Goal: Task Accomplishment & Management: Use online tool/utility

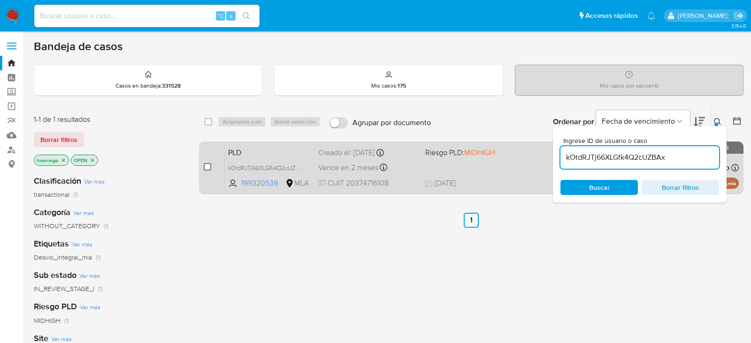
click at [206, 168] on input "checkbox" at bounding box center [208, 167] width 8 height 8
checkbox input "true"
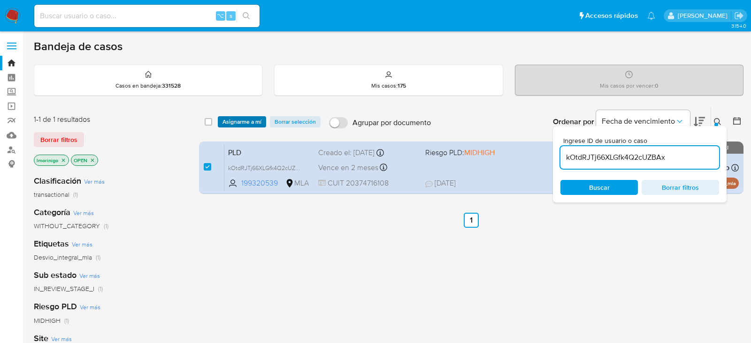
click at [229, 124] on span "Asignarme a mí" at bounding box center [241, 121] width 39 height 9
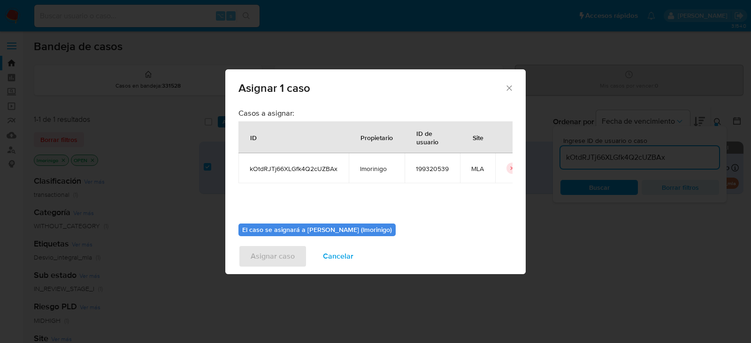
scroll to position [48, 0]
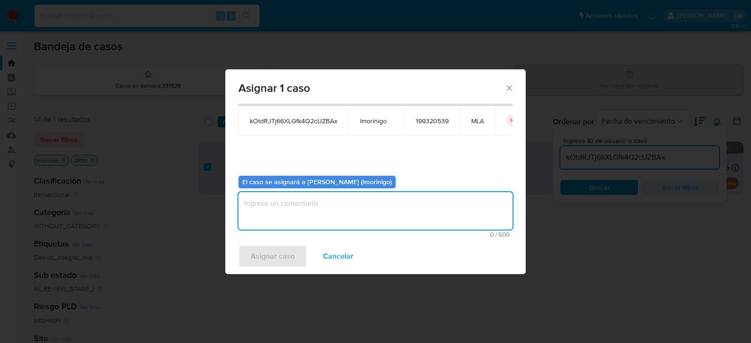
click at [295, 198] on textarea "assign-modal" at bounding box center [375, 211] width 274 height 38
click at [278, 271] on div "Asignar caso Cancelar" at bounding box center [375, 257] width 300 height 36
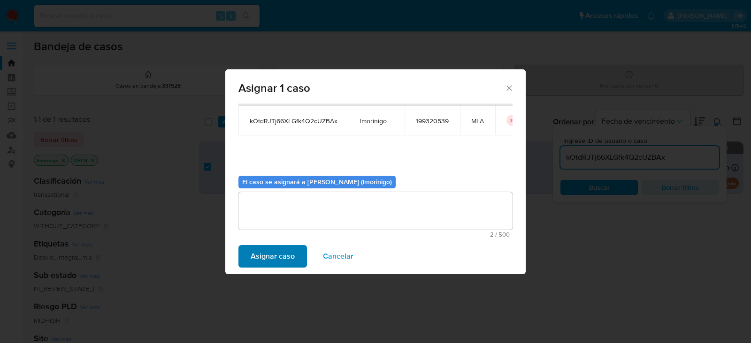
click at [278, 267] on div "Asignar caso Cancelar" at bounding box center [375, 257] width 300 height 36
click at [276, 264] on span "Asignar caso" at bounding box center [273, 256] width 44 height 21
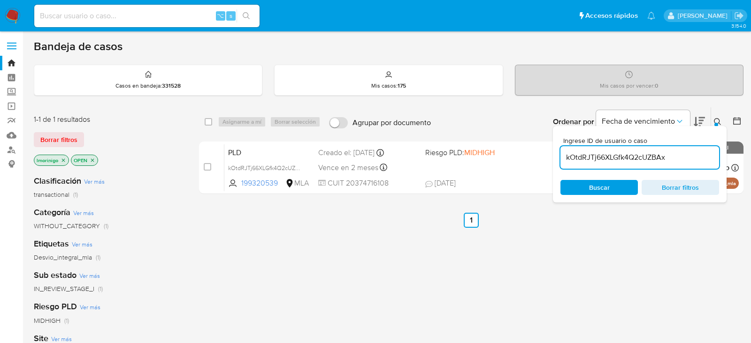
click at [577, 161] on input "kOtdRJTj66XLGfk4Q2cUZBAx" at bounding box center [639, 158] width 159 height 12
click at [576, 161] on input "kOtdRJTj66XLGfk4Q2cUZBAx" at bounding box center [639, 158] width 159 height 12
paste input "W8v1bu6fOhjvXSXuHvRWNYji"
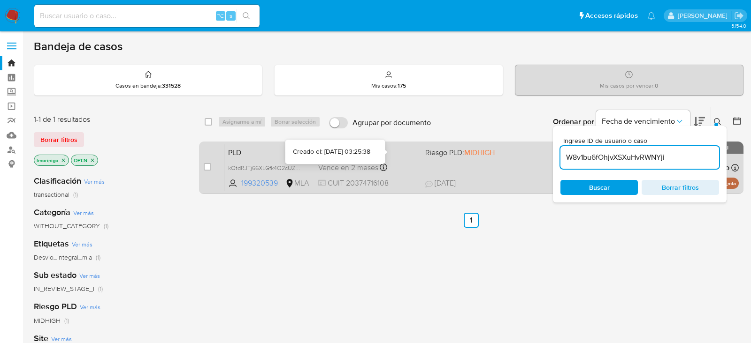
type input "W8v1bu6fOhjvXSXuHvRWNYji"
click at [208, 163] on input "checkbox" at bounding box center [208, 167] width 8 height 8
checkbox input "true"
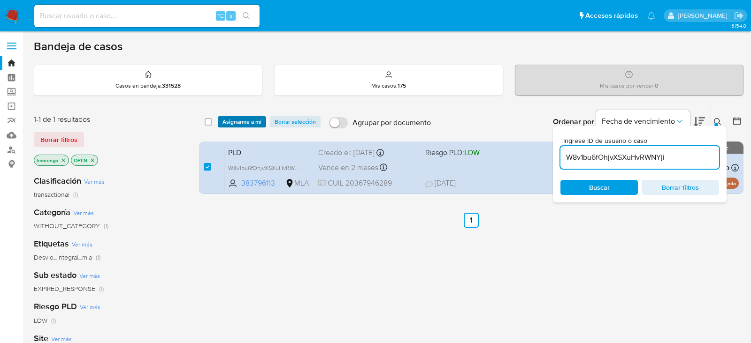
click at [231, 118] on span "Asignarme a mí" at bounding box center [241, 121] width 39 height 9
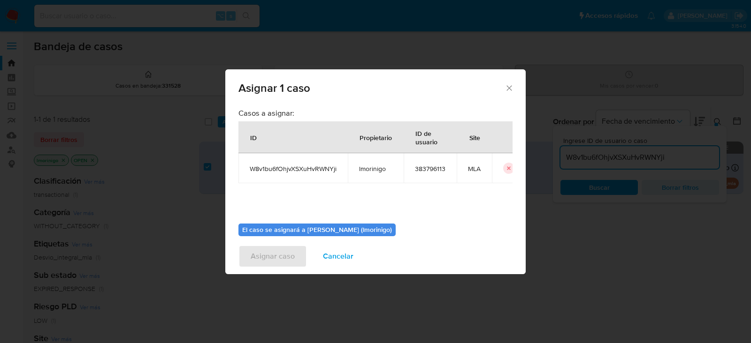
scroll to position [48, 0]
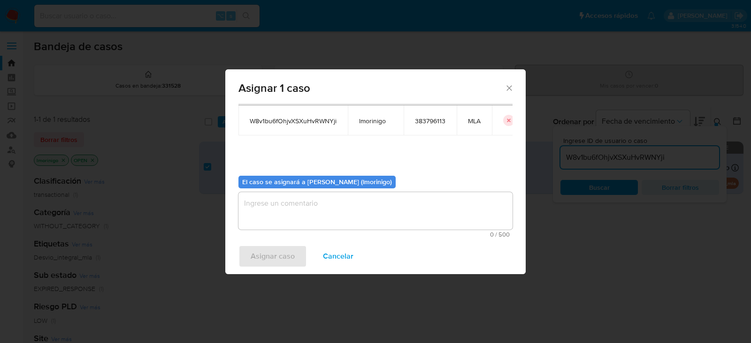
click at [288, 222] on textarea "assign-modal" at bounding box center [375, 211] width 274 height 38
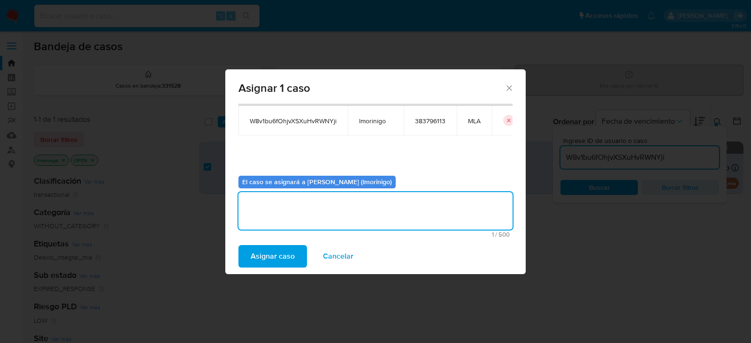
click at [278, 246] on span "Asignar caso" at bounding box center [273, 256] width 44 height 21
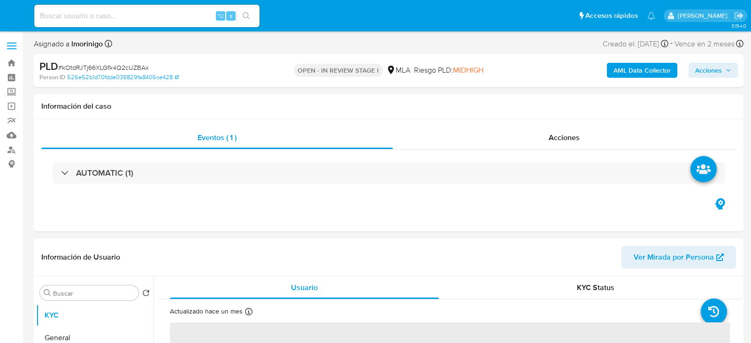
select select "10"
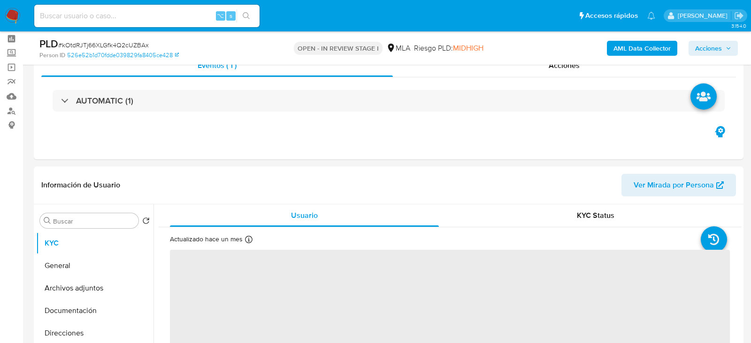
scroll to position [47, 0]
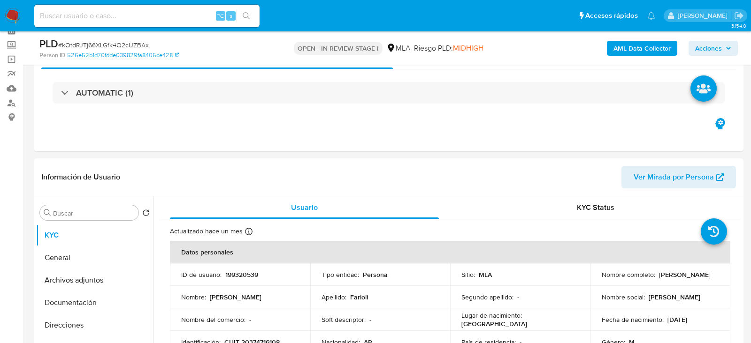
select select "10"
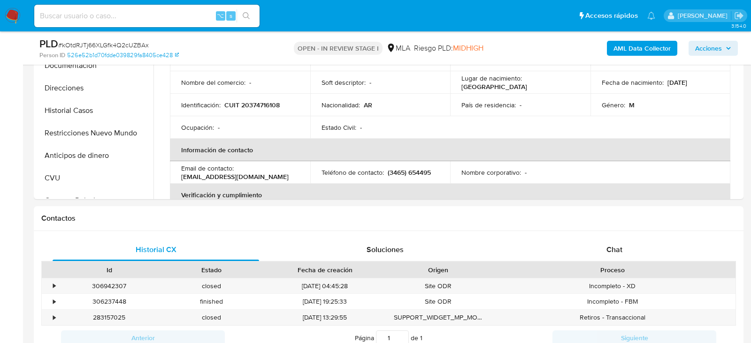
scroll to position [406, 0]
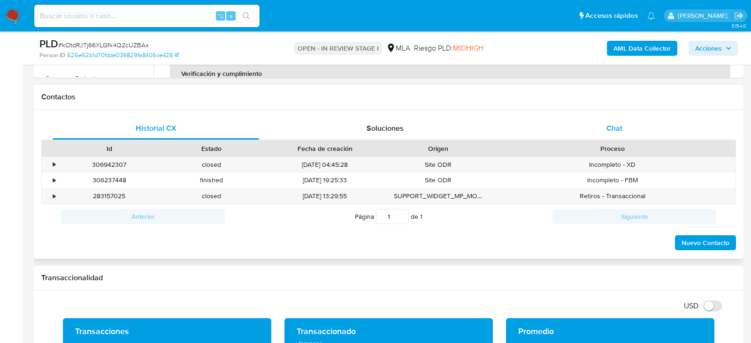
click at [586, 125] on div "Chat" at bounding box center [614, 128] width 206 height 23
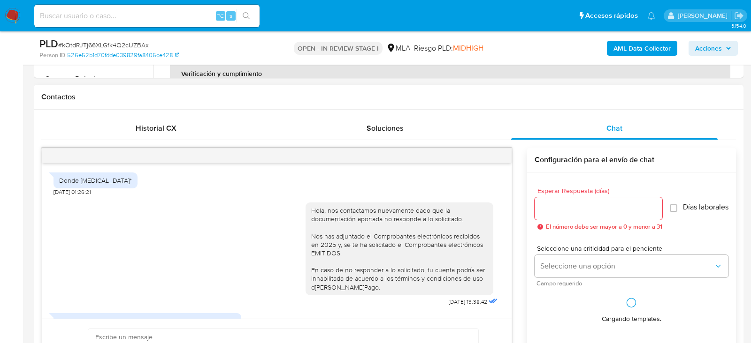
scroll to position [458, 0]
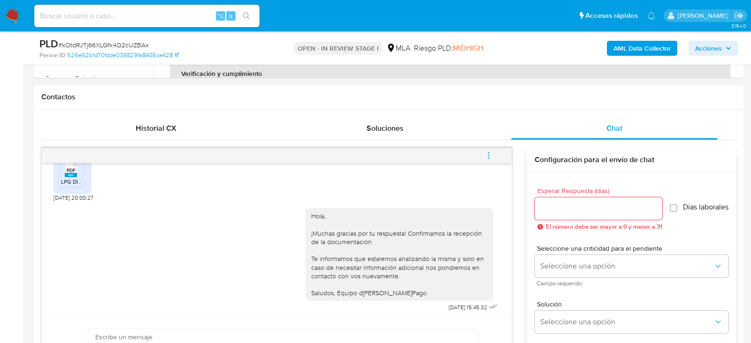
click at [495, 153] on button "menu-action" at bounding box center [488, 156] width 31 height 23
click at [449, 138] on li "Cerrar conversación" at bounding box center [425, 136] width 96 height 17
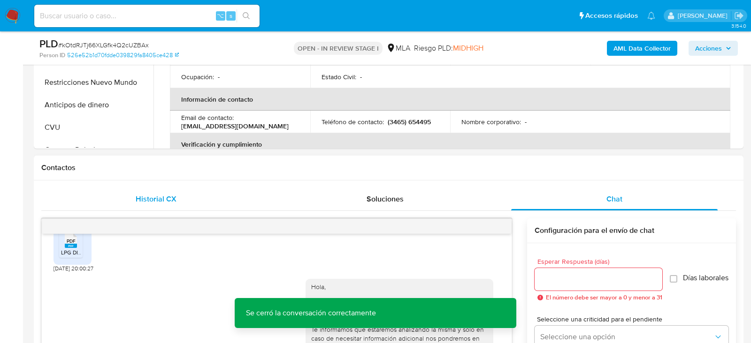
scroll to position [309, 0]
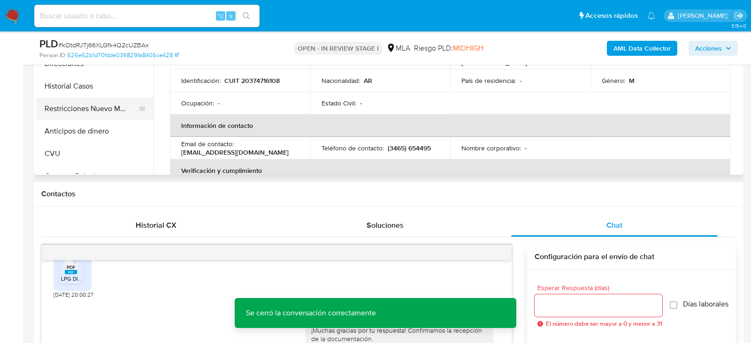
click at [100, 108] on button "Restricciones Nuevo Mundo" at bounding box center [91, 109] width 110 height 23
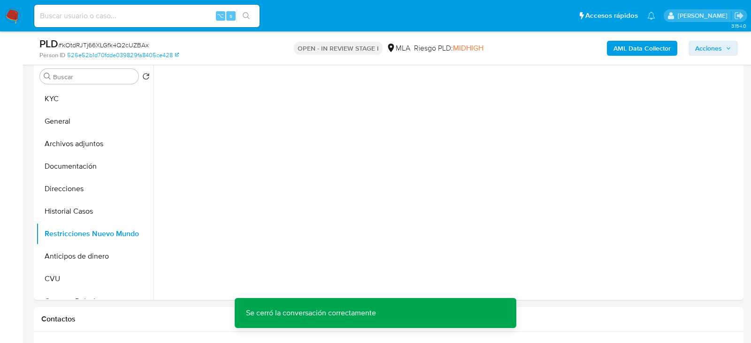
scroll to position [169, 0]
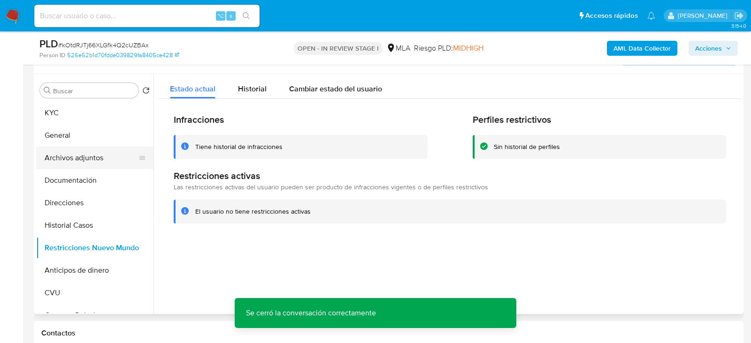
click at [78, 153] on button "Archivos adjuntos" at bounding box center [91, 158] width 110 height 23
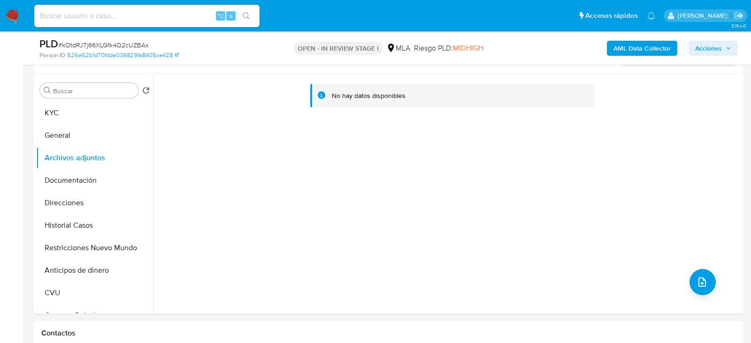
click at [639, 48] on b "AML Data Collector" at bounding box center [641, 48] width 57 height 15
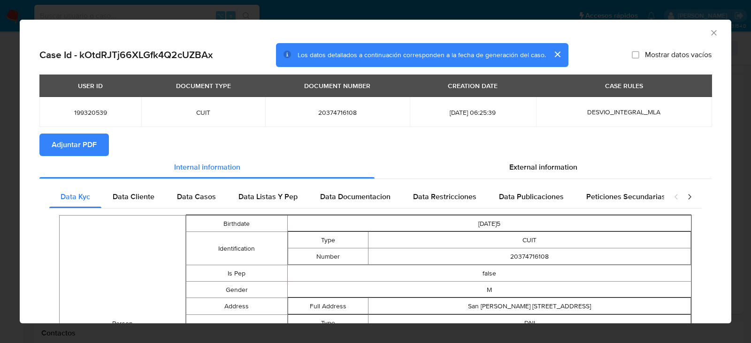
click at [85, 153] on span "Adjuntar PDF" at bounding box center [74, 145] width 45 height 21
click at [714, 32] on icon "Cerrar ventana" at bounding box center [713, 32] width 9 height 9
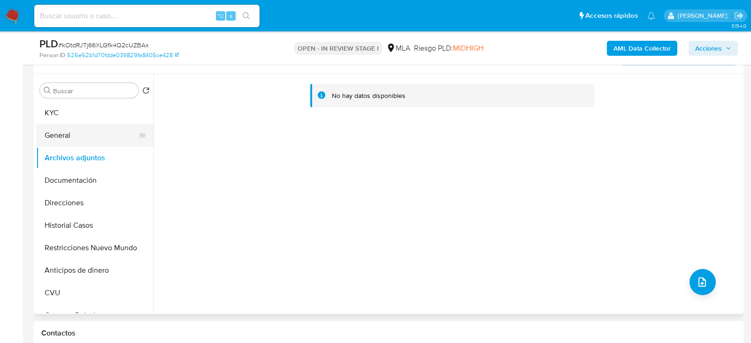
click at [106, 137] on button "General" at bounding box center [91, 135] width 110 height 23
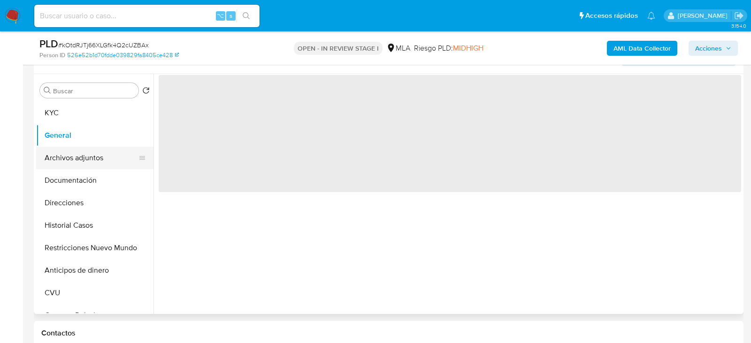
click at [106, 155] on button "Archivos adjuntos" at bounding box center [91, 158] width 110 height 23
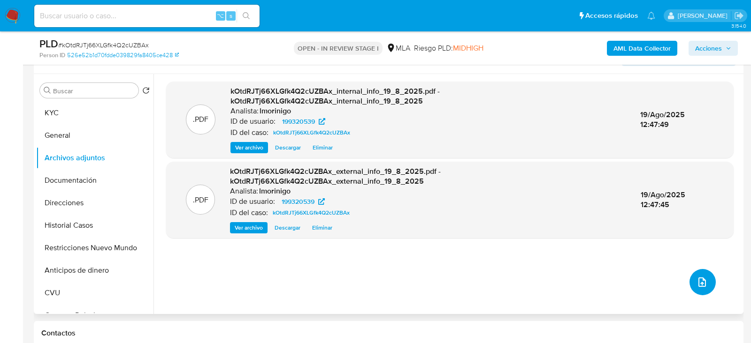
click at [704, 284] on button "upload-file" at bounding box center [702, 282] width 26 height 26
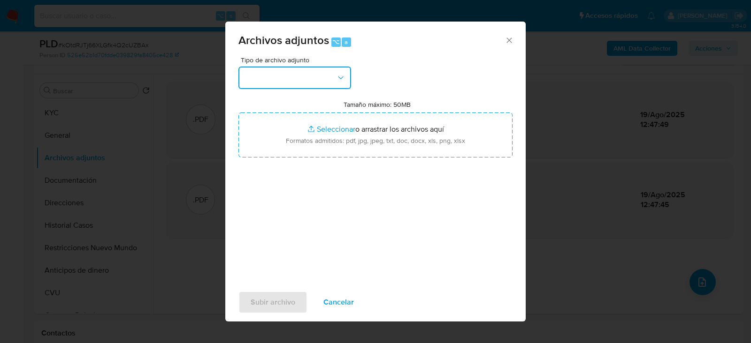
click at [303, 87] on button "button" at bounding box center [294, 78] width 113 height 23
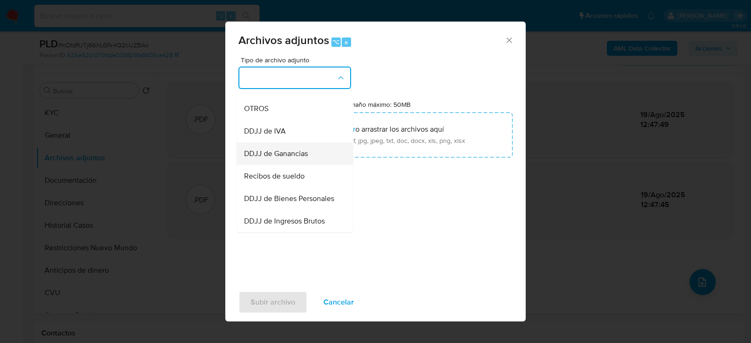
scroll to position [182, 0]
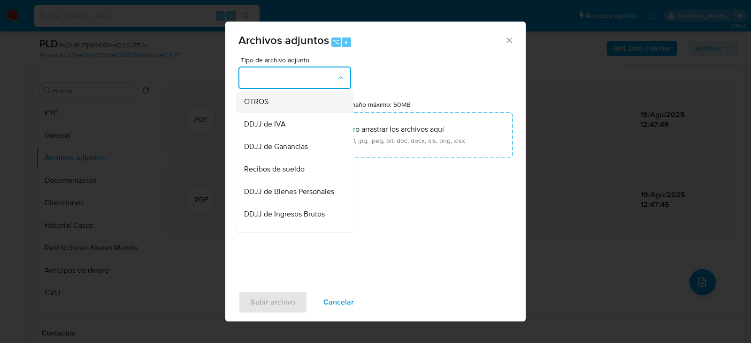
click at [274, 108] on div "OTROS" at bounding box center [292, 101] width 96 height 23
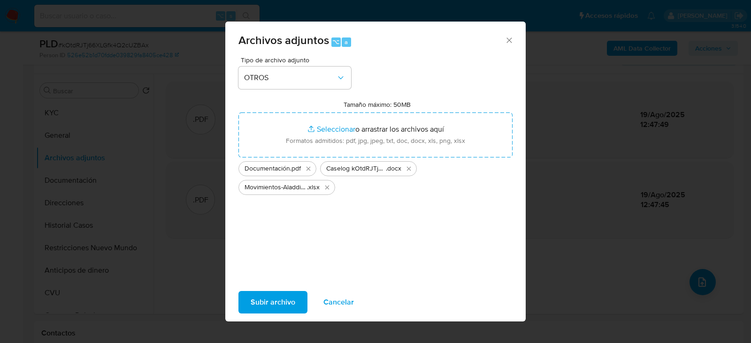
click at [278, 297] on span "Subir archivo" at bounding box center [273, 302] width 45 height 21
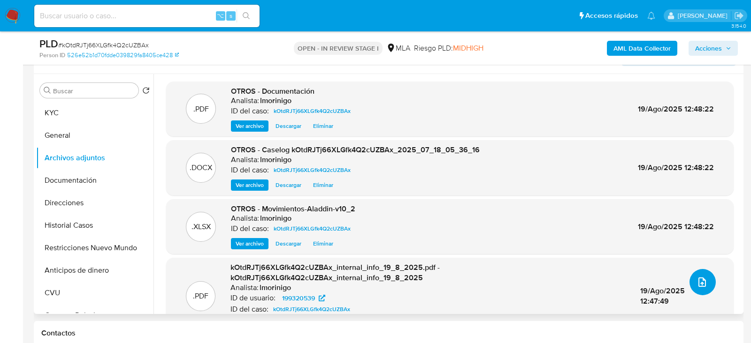
scroll to position [0, 0]
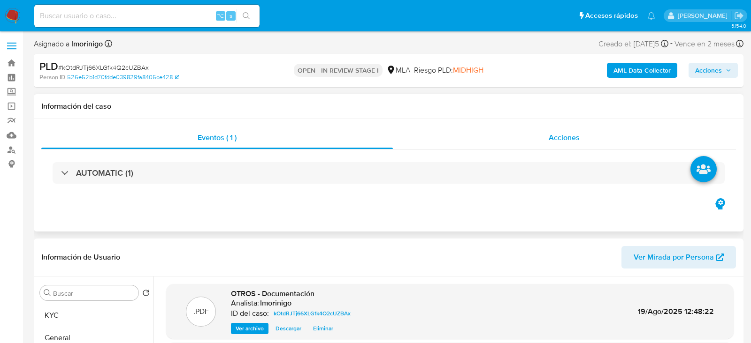
click at [589, 139] on div "Acciones" at bounding box center [564, 138] width 343 height 23
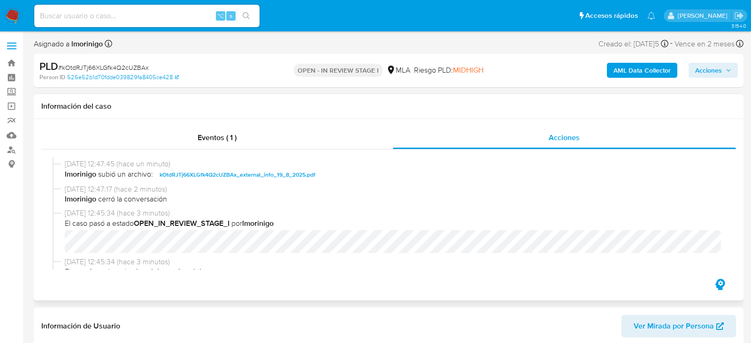
scroll to position [105, 0]
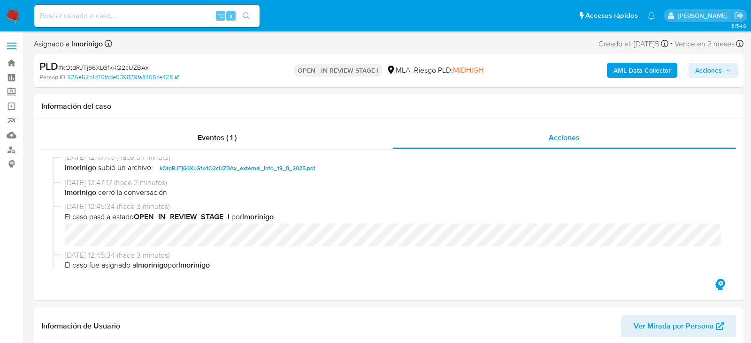
click at [722, 70] on span "Acciones" at bounding box center [713, 70] width 36 height 13
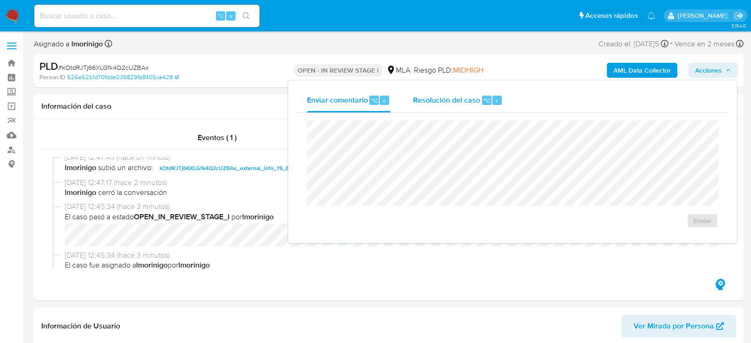
click at [496, 102] on div "r" at bounding box center [496, 100] width 9 height 9
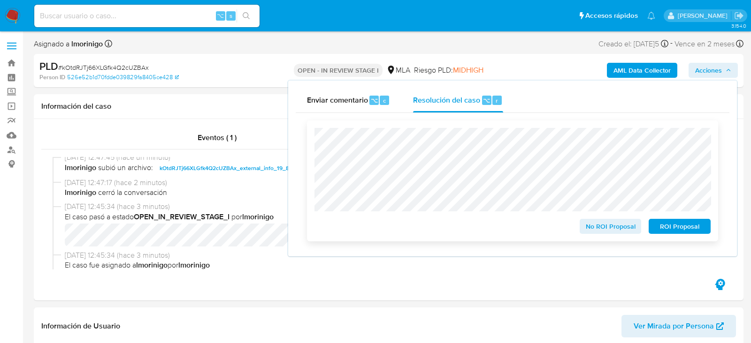
click at [609, 229] on span "No ROI Proposal" at bounding box center [610, 226] width 49 height 13
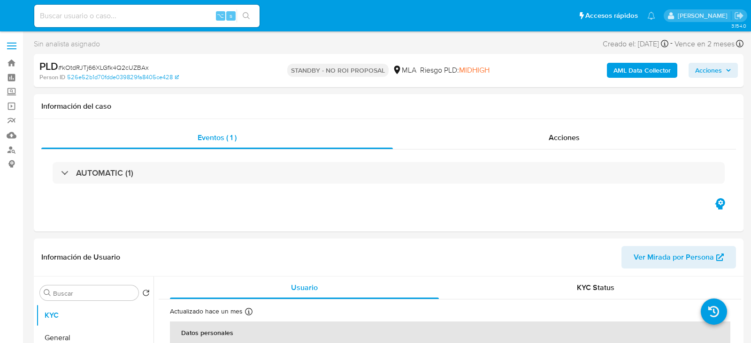
select select "10"
click at [129, 15] on input at bounding box center [146, 16] width 225 height 12
paste input "W8v1bu6fOhjvXSXuHvRWNYji"
type input "W8v1bu6fOhjvXSXuHvRWNYji"
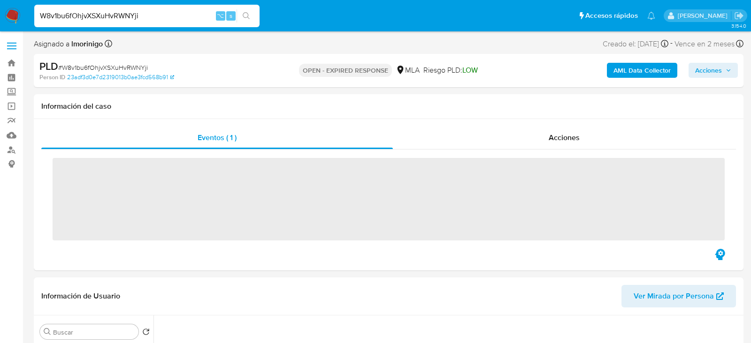
select select "10"
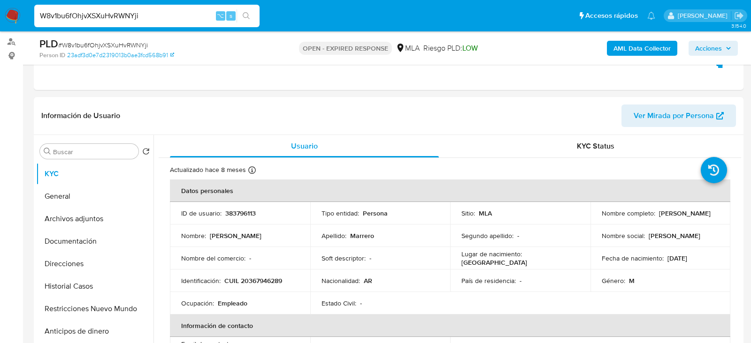
scroll to position [122, 0]
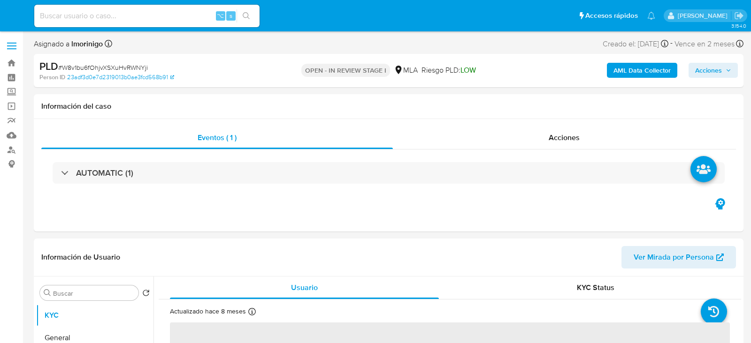
select select "10"
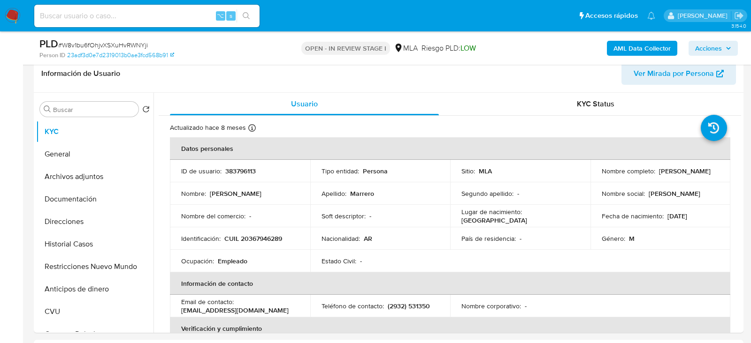
scroll to position [150, 0]
click at [61, 221] on button "Direcciones" at bounding box center [91, 222] width 110 height 23
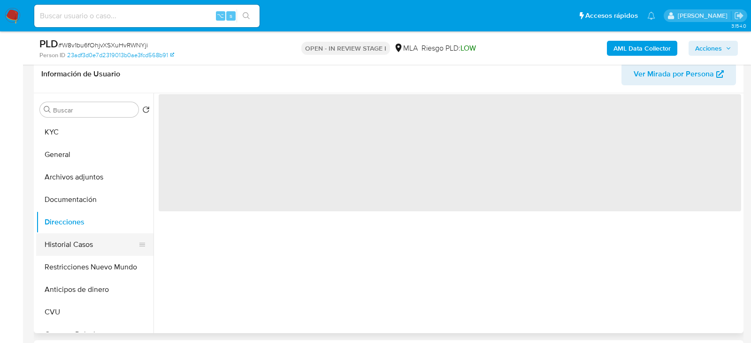
click at [61, 239] on button "Historial Casos" at bounding box center [91, 245] width 110 height 23
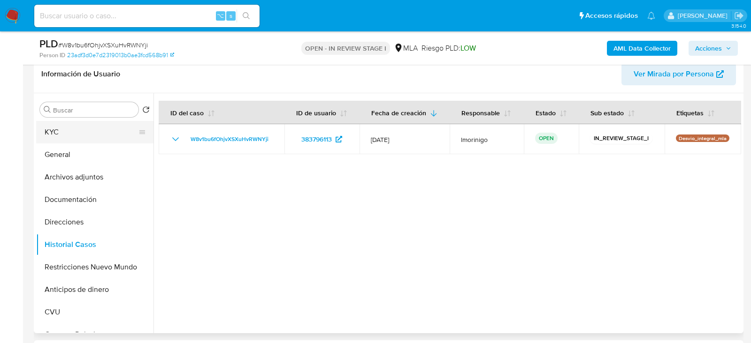
click at [76, 137] on button "KYC" at bounding box center [91, 132] width 110 height 23
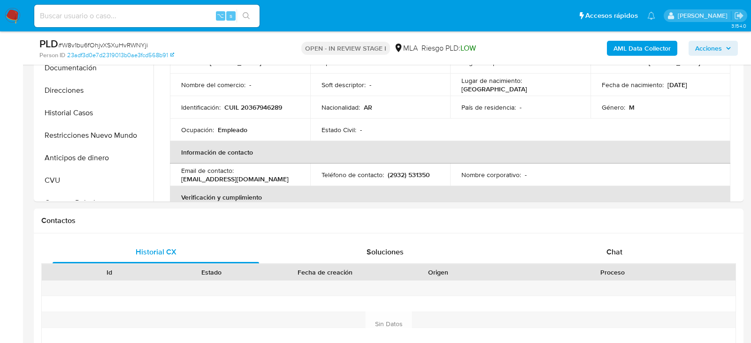
scroll to position [292, 0]
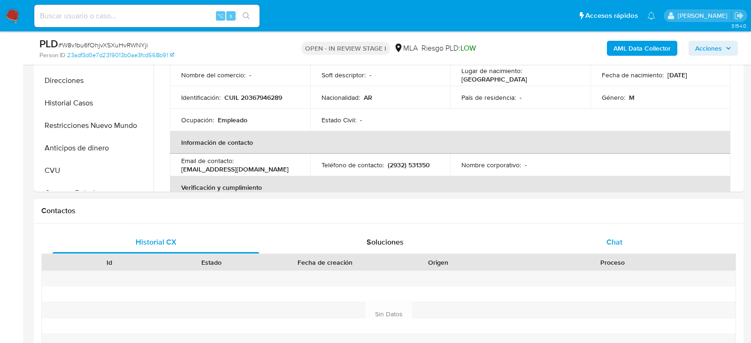
click at [567, 252] on div "Chat" at bounding box center [614, 242] width 206 height 23
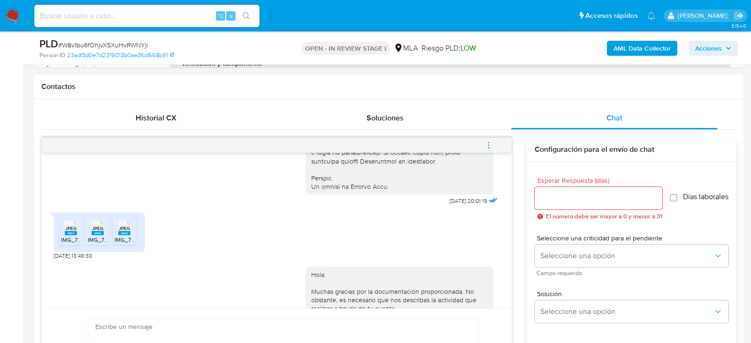
scroll to position [462, 0]
drag, startPoint x: 81, startPoint y: 273, endPoint x: 51, endPoint y: 273, distance: 30.0
click at [51, 273] on div "[DATE] 20:01:19 JPEG JPEG IMG_7401.jpeg JPEG JPEG IMG_7399.jpeg JPEG JPEG IMG_7…" at bounding box center [277, 231] width 470 height 156
copy span "[DATE]"
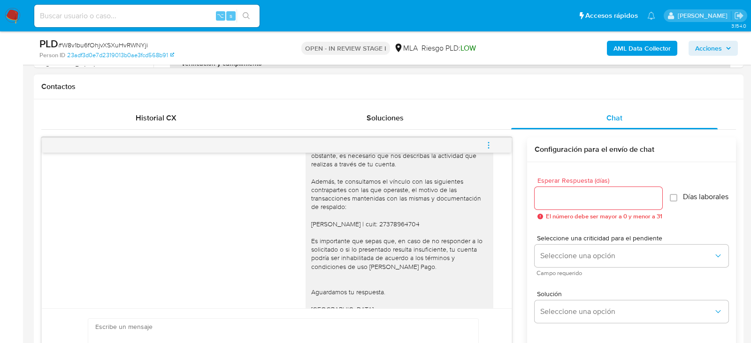
scroll to position [702, 0]
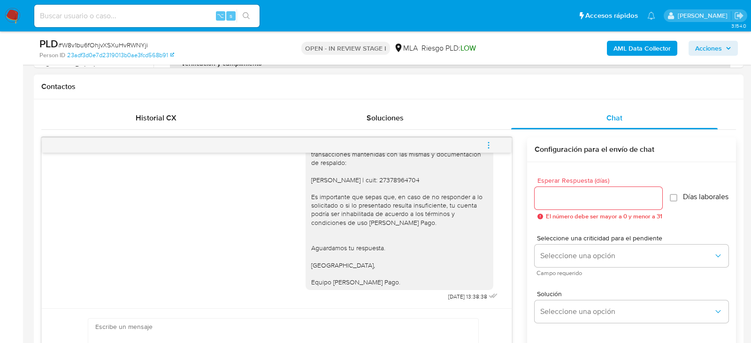
click at [483, 145] on button "menu-action" at bounding box center [488, 145] width 31 height 23
drag, startPoint x: 435, startPoint y: 137, endPoint x: 412, endPoint y: 122, distance: 27.9
click at [412, 122] on ul "Cerrar conversación Abrir gestor de archivos" at bounding box center [425, 134] width 96 height 41
click at [412, 122] on li "Cerrar conversación" at bounding box center [425, 126] width 96 height 17
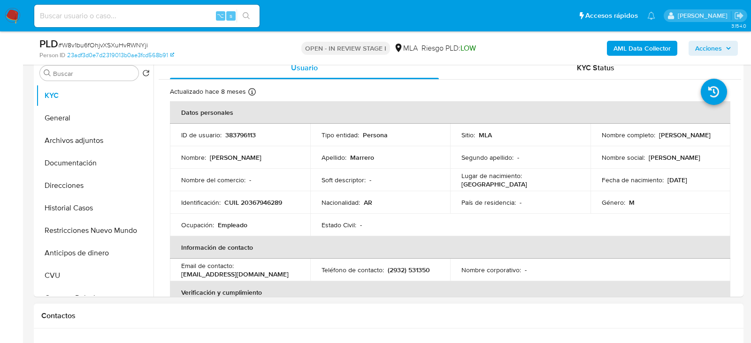
scroll to position [186, 0]
